Goal: Information Seeking & Learning: Learn about a topic

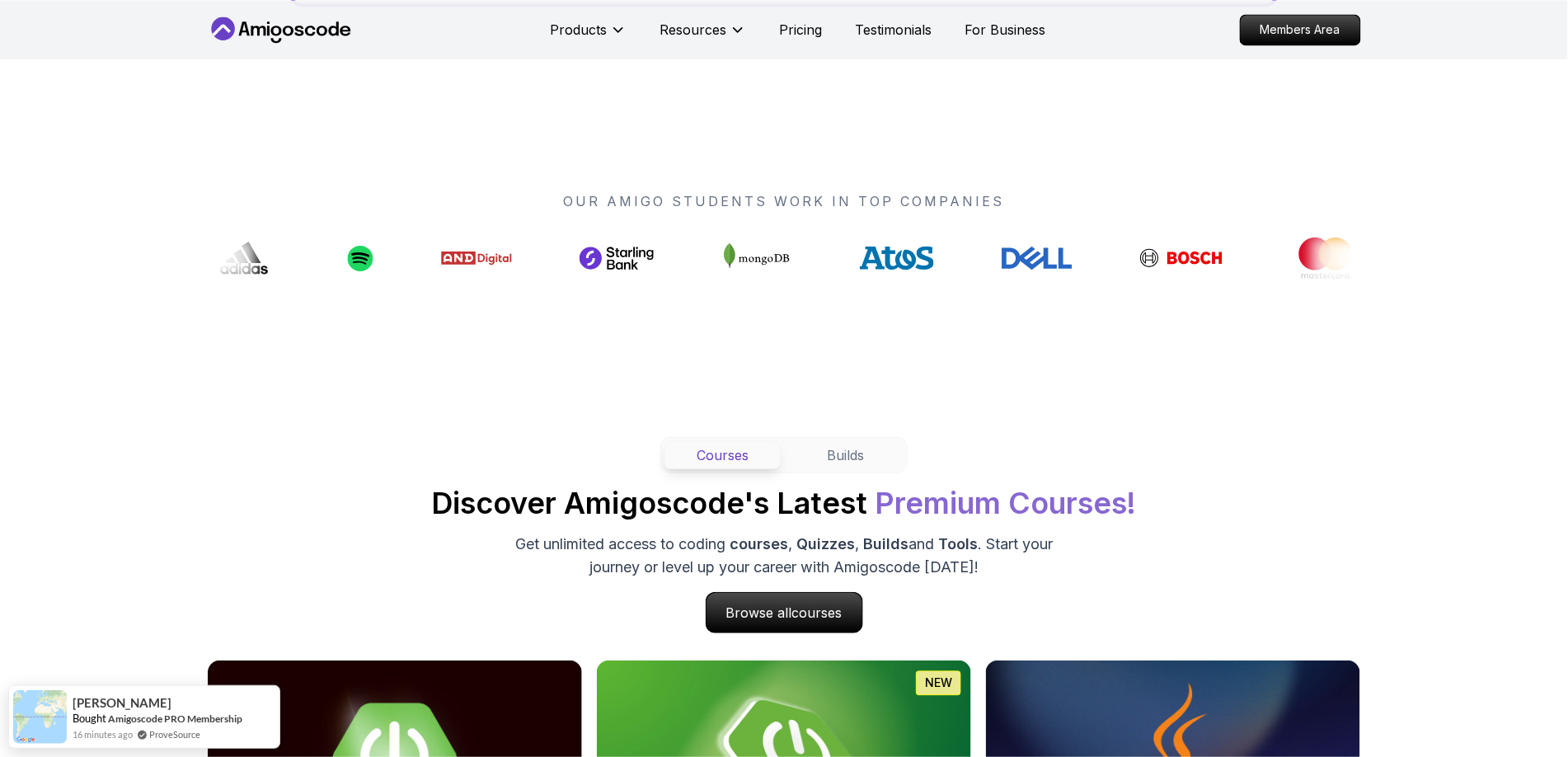
scroll to position [1163, 0]
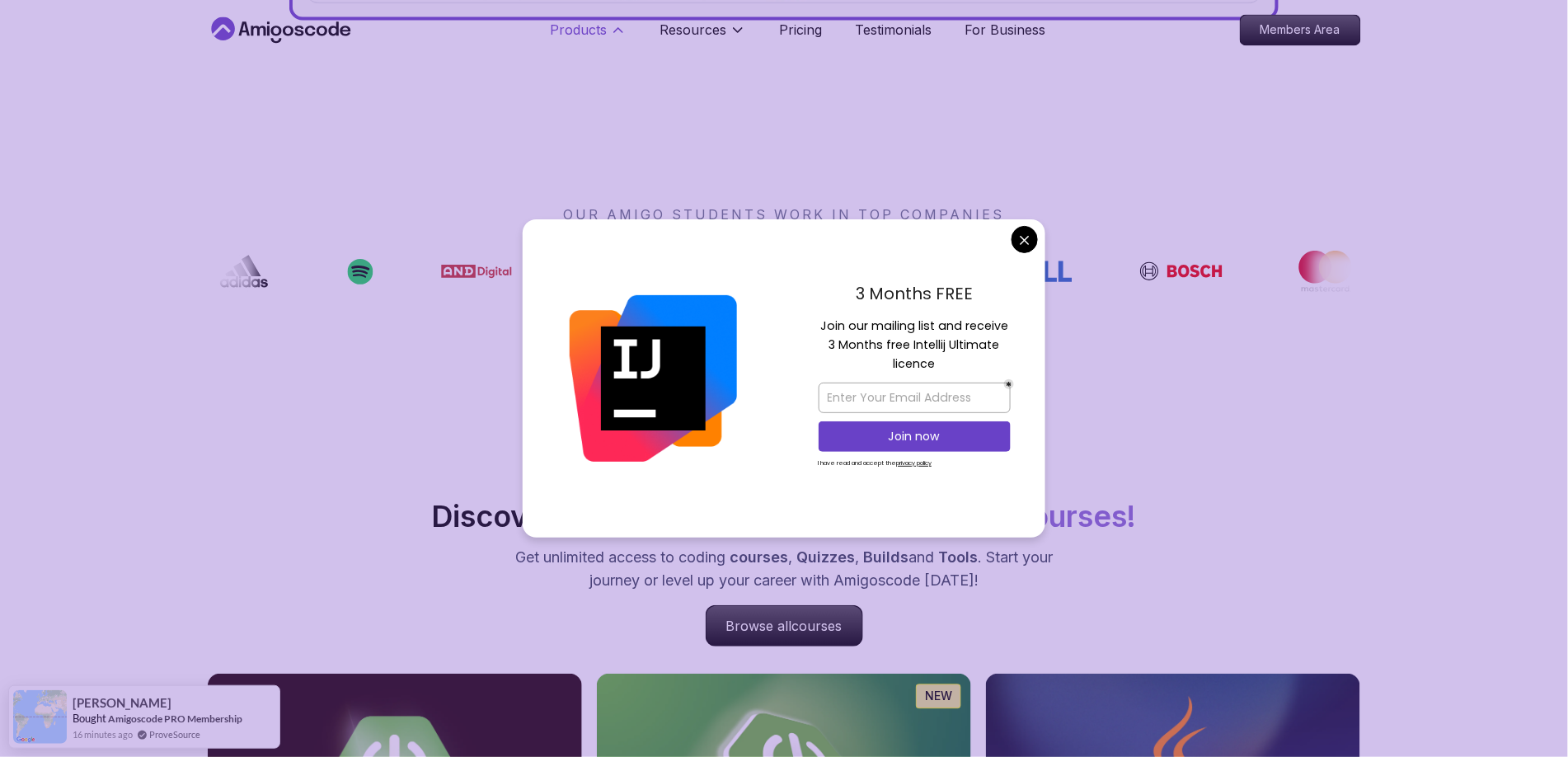
click at [610, 31] on icon at bounding box center [618, 29] width 17 height 17
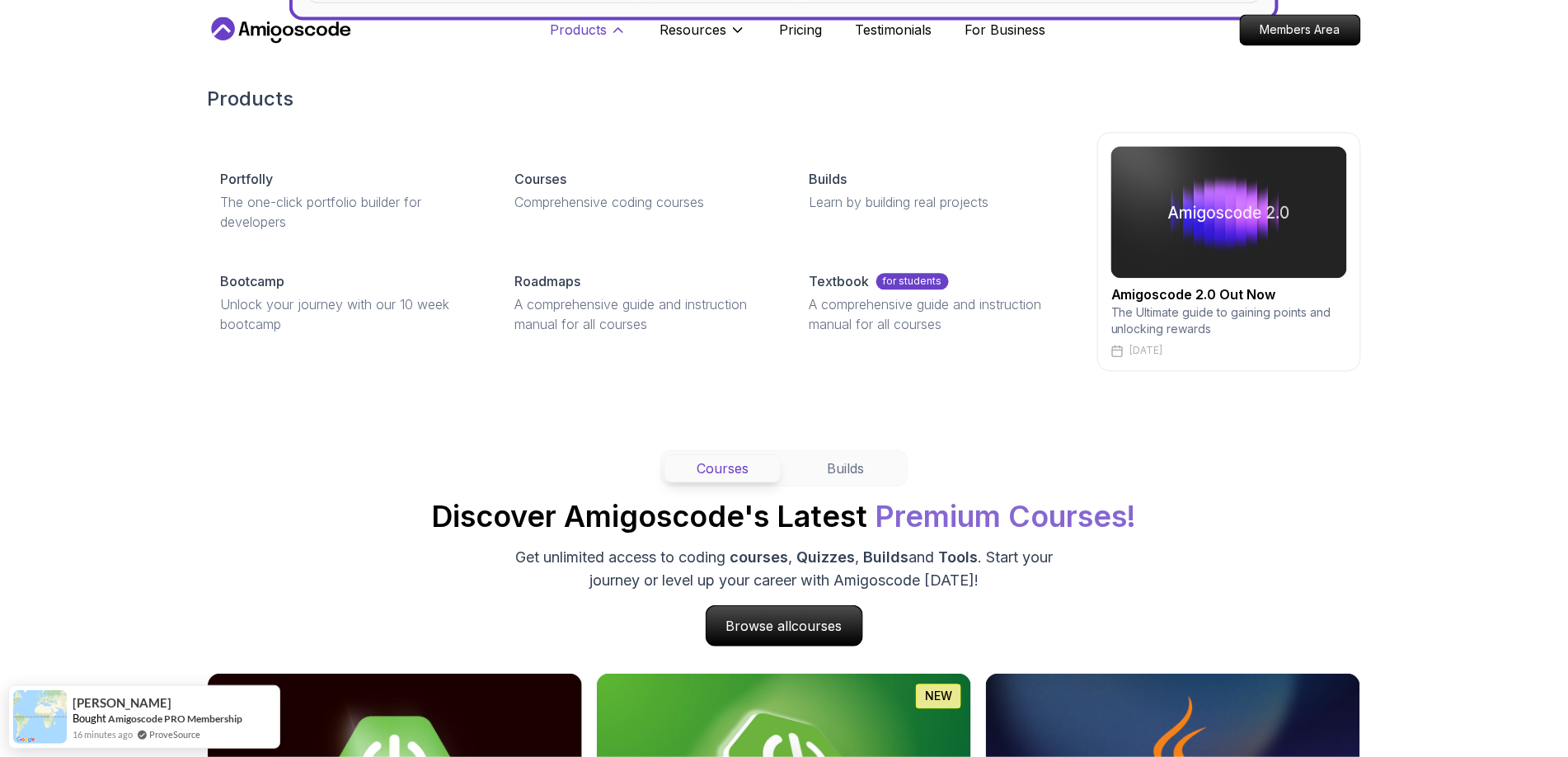
click at [617, 25] on icon at bounding box center [618, 29] width 17 height 17
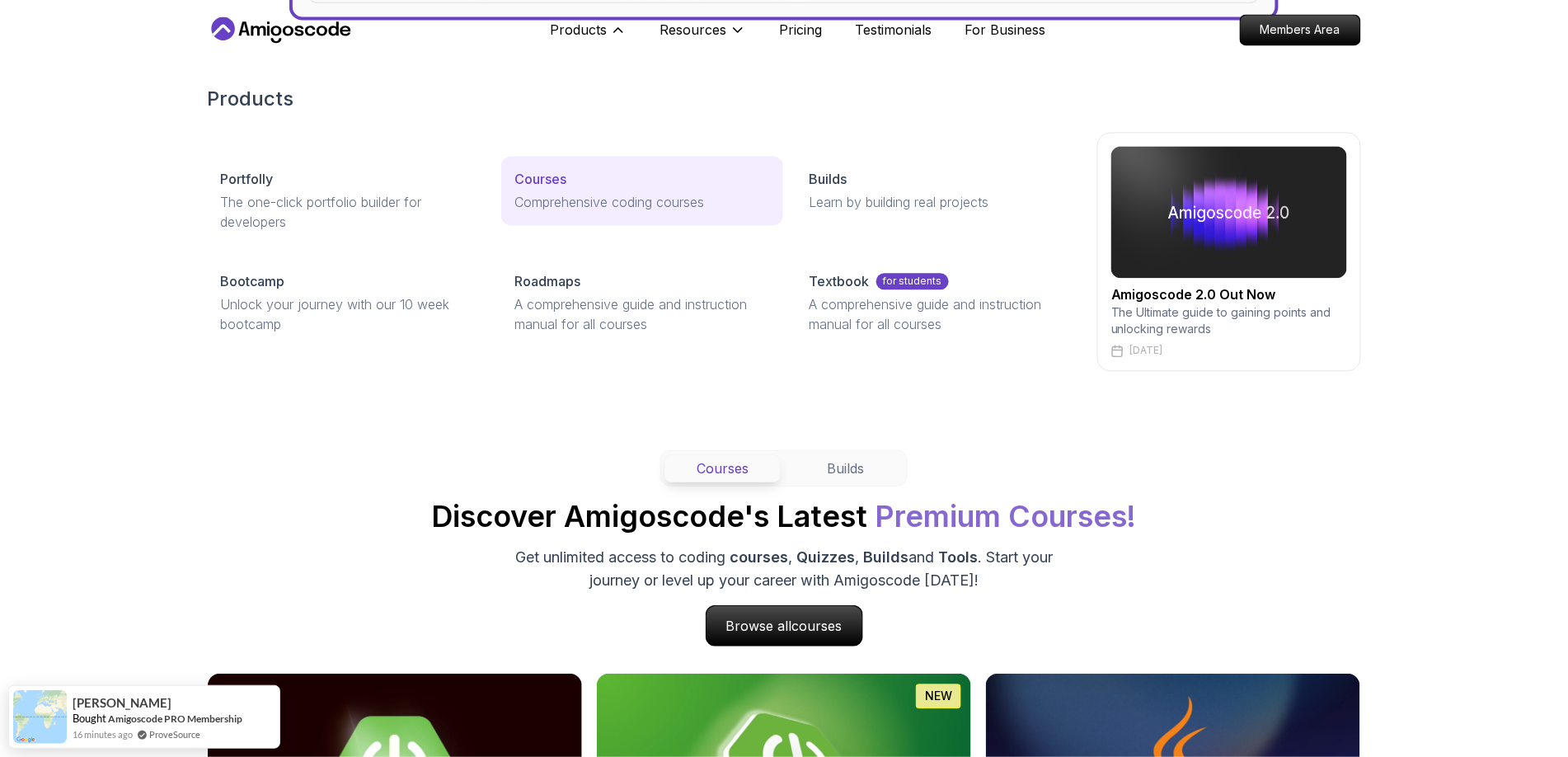
click at [574, 187] on div "Courses" at bounding box center [642, 179] width 255 height 19
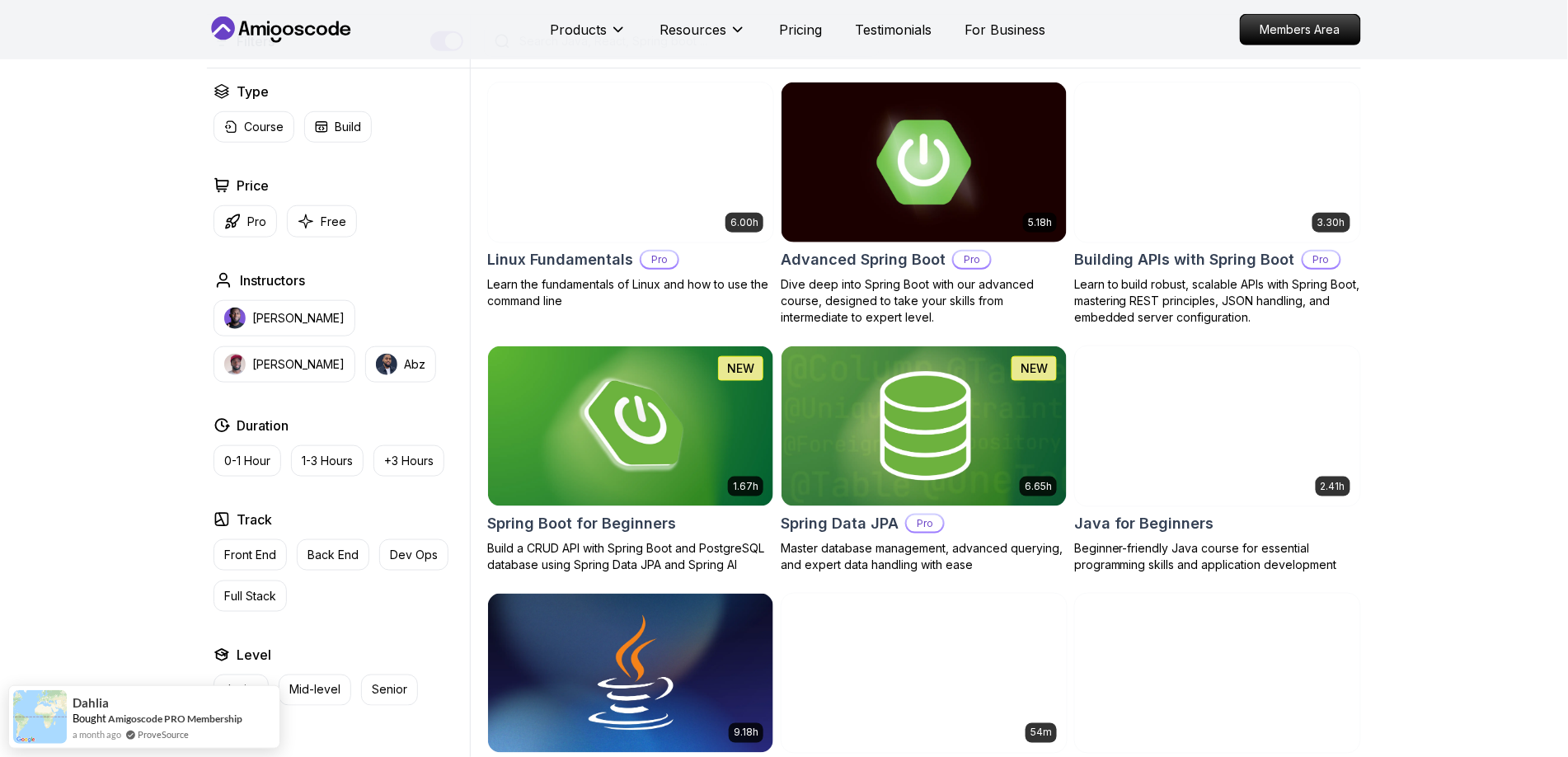
scroll to position [454, 0]
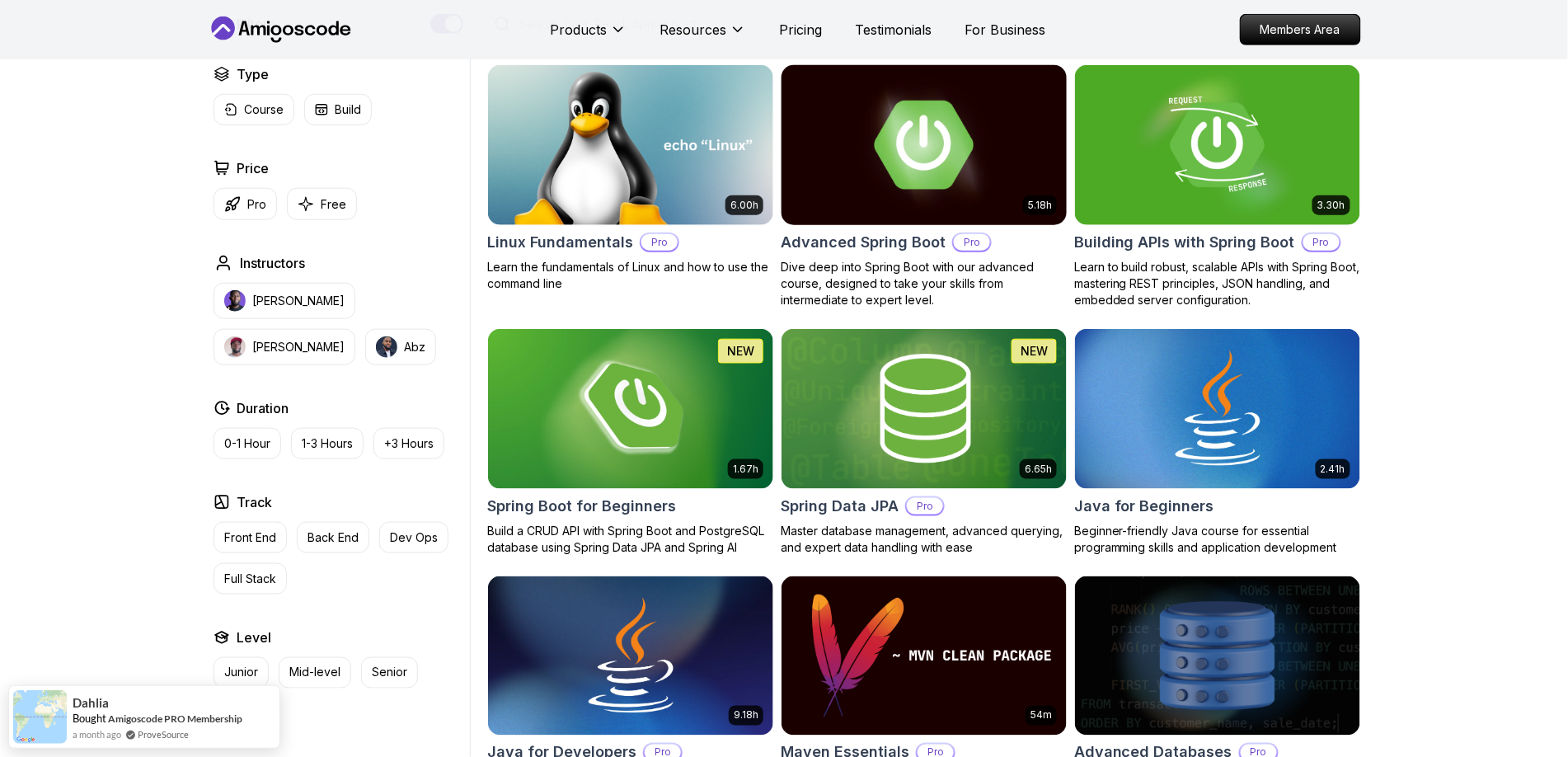
click at [968, 155] on img at bounding box center [923, 144] width 299 height 167
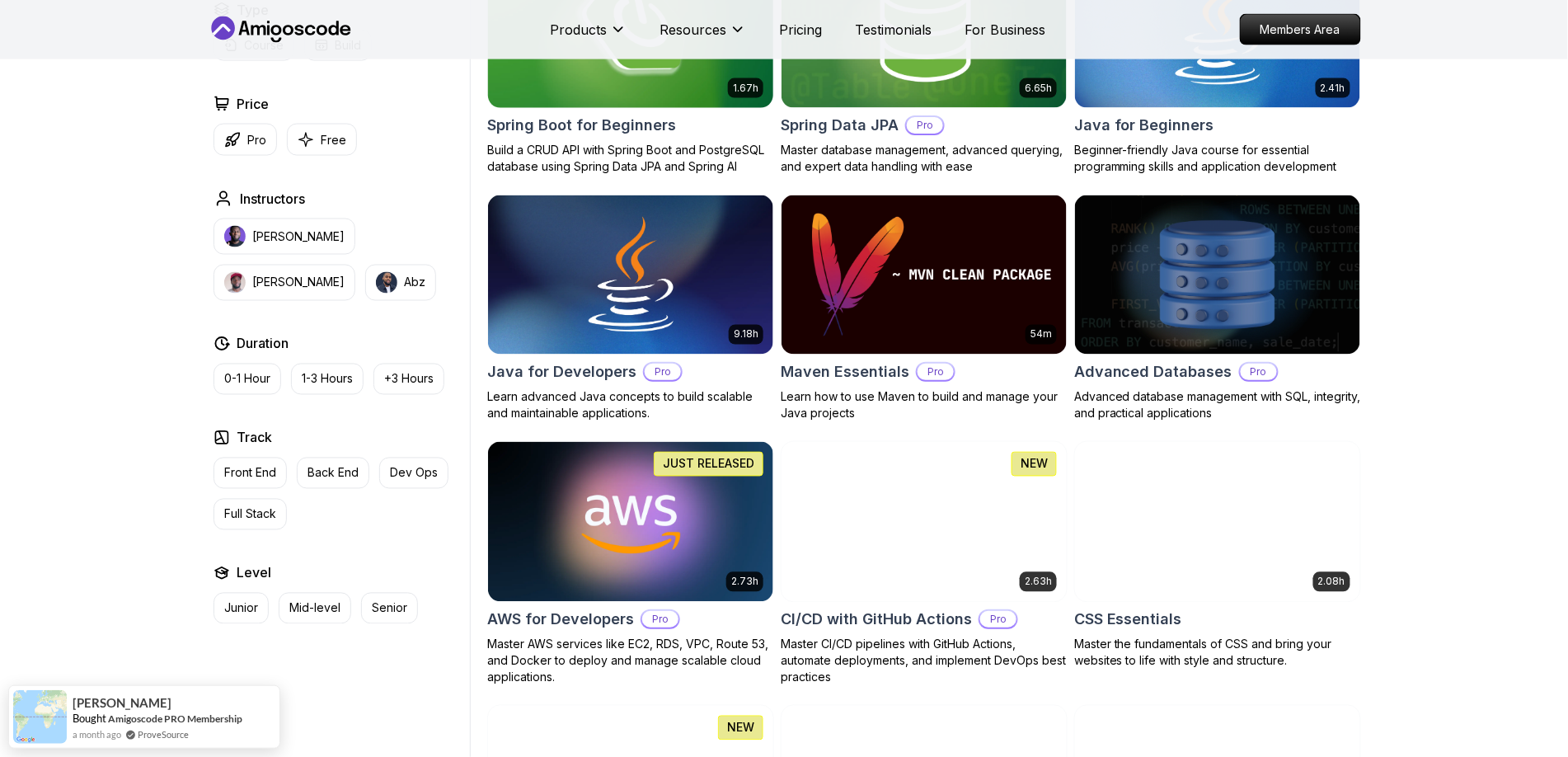
scroll to position [842, 0]
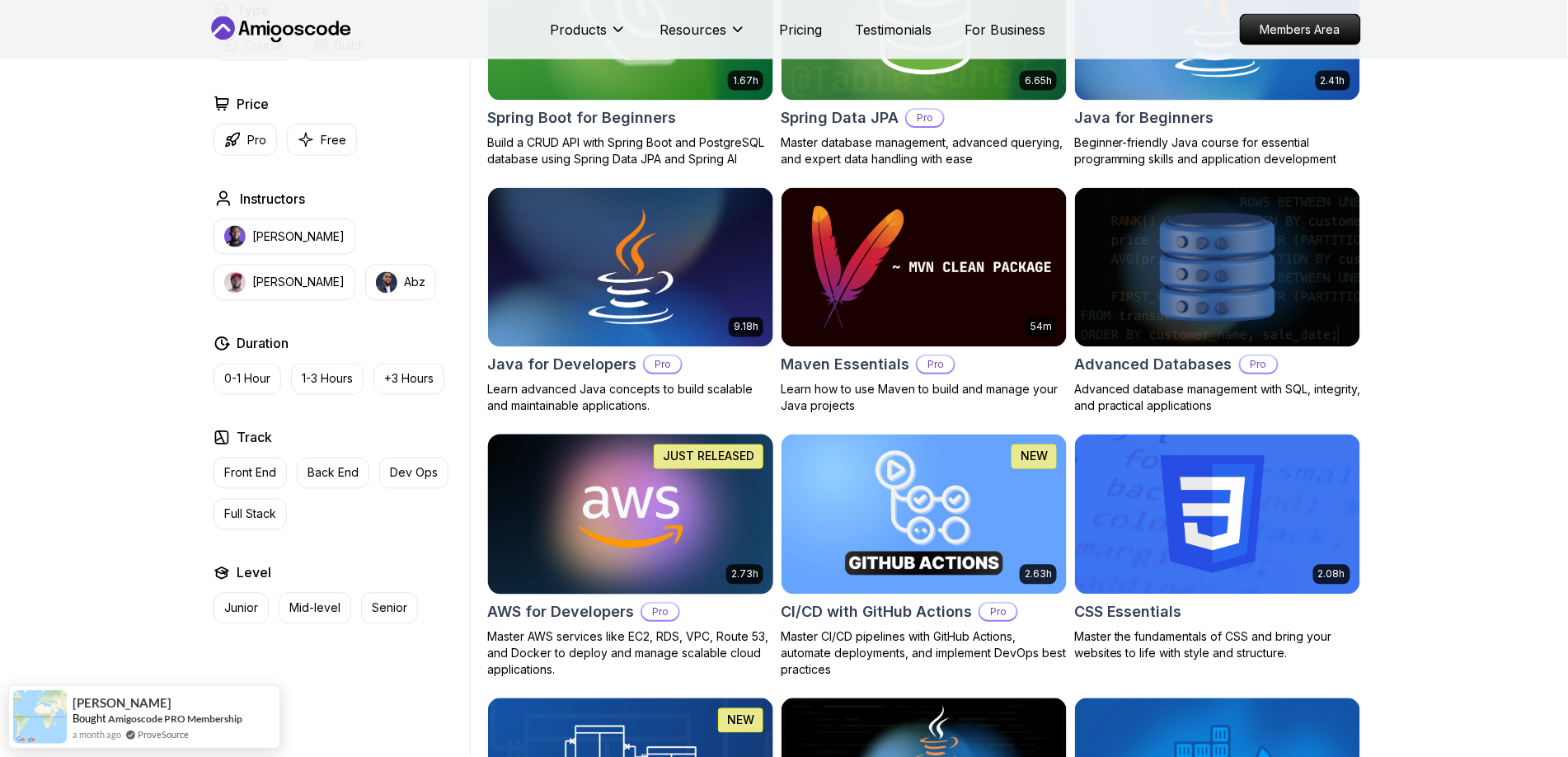
click at [574, 489] on img at bounding box center [630, 514] width 299 height 167
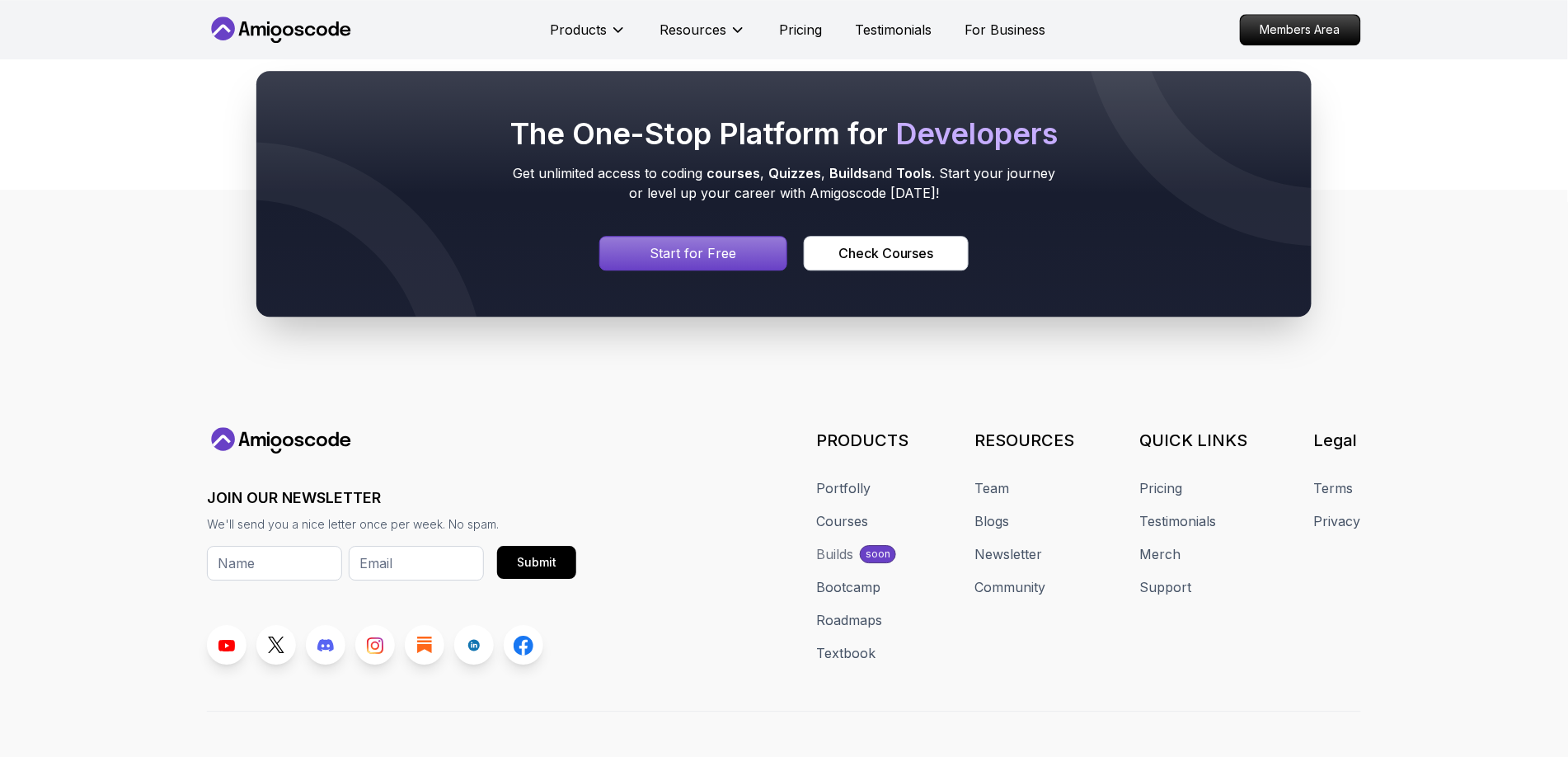
scroll to position [6014, 0]
